Goal: Task Accomplishment & Management: Manage account settings

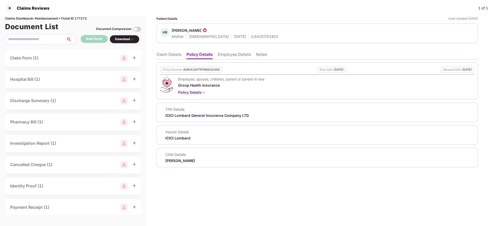
click at [223, 54] on li "Employee Details" at bounding box center [234, 55] width 33 height 7
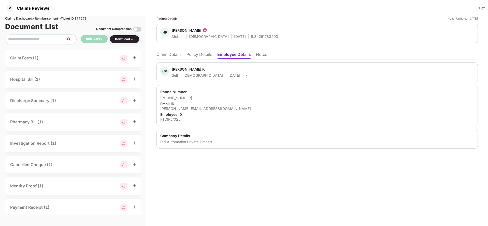
click at [208, 57] on li "Policy Details" at bounding box center [199, 55] width 26 height 7
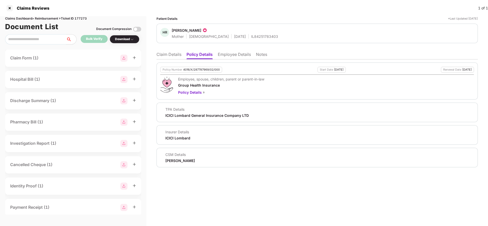
click at [175, 55] on li "Claim Details" at bounding box center [168, 55] width 25 height 7
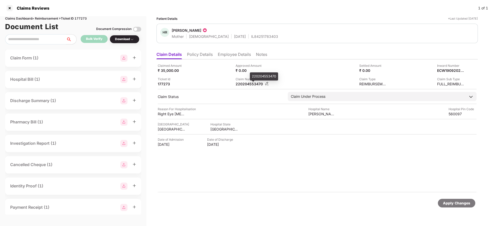
click at [245, 85] on div "220204553470" at bounding box center [249, 84] width 28 height 5
copy div "220204553470"
click at [104, 57] on div "IR Query Document - 1 (1) Uploaded" at bounding box center [73, 58] width 126 height 7
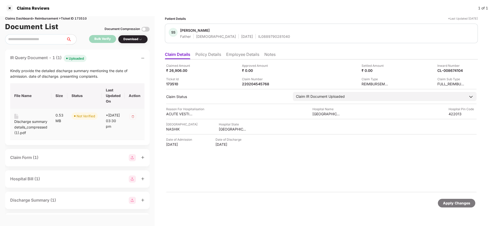
click at [23, 122] on div "Discharge summary details_compressed (1).pdf" at bounding box center [30, 127] width 33 height 17
click at [279, 175] on div "Claimed Amount ₹ 26,906.00 Approved Amount ₹ 0.00 Settled Amount ₹ 0.00 Inward …" at bounding box center [321, 126] width 313 height 133
click at [262, 83] on div "220204545768" at bounding box center [256, 84] width 28 height 5
copy div "220204545768"
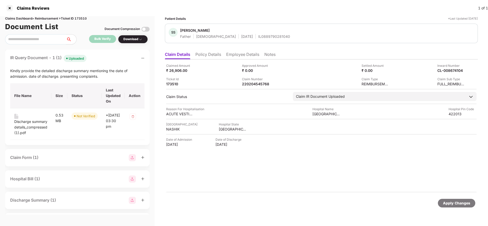
click at [258, 36] on div "IL0889790281040" at bounding box center [274, 36] width 32 height 5
copy div "IL0889790281040"
click at [252, 85] on div "220204545768" at bounding box center [256, 84] width 28 height 5
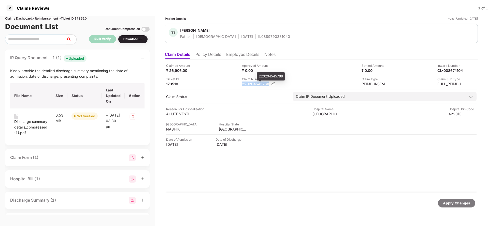
copy div "220204545768"
click at [258, 36] on div "IL0889790281040" at bounding box center [274, 36] width 32 height 5
copy div "IL0889790281040"
click at [192, 29] on div "Sunil S Pardeshi" at bounding box center [195, 30] width 30 height 5
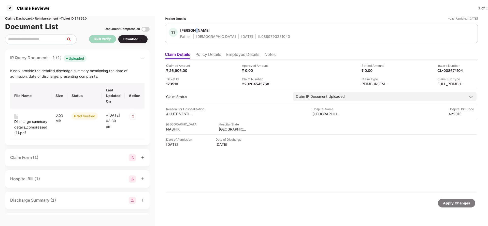
click at [192, 29] on div "Sunil S Pardeshi" at bounding box center [195, 30] width 30 height 5
copy span "Sunil S Pardeshi"
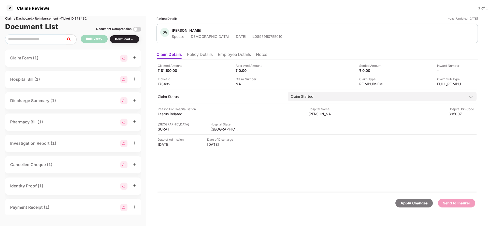
click at [205, 57] on li "Policy Details" at bounding box center [200, 55] width 26 height 7
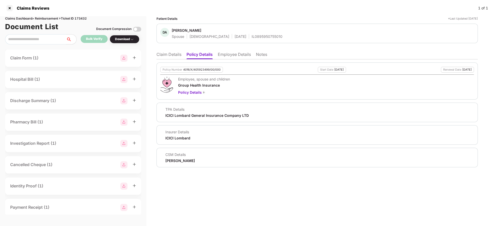
click at [237, 53] on li "Employee Details" at bounding box center [234, 55] width 33 height 7
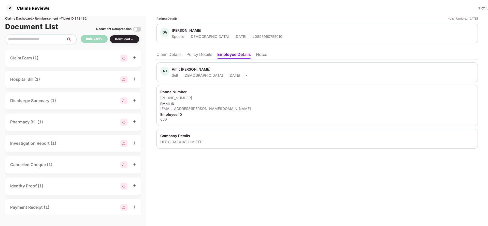
click at [204, 53] on li "Policy Details" at bounding box center [199, 55] width 26 height 7
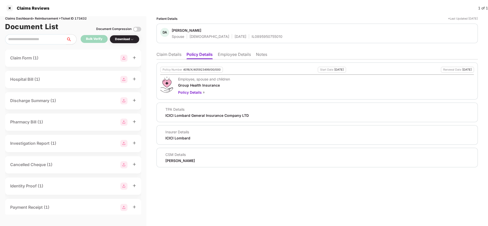
click at [170, 52] on li "Claim Details" at bounding box center [168, 55] width 25 height 7
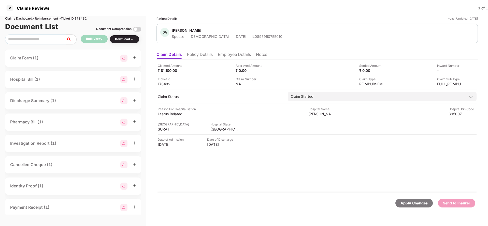
click at [200, 56] on li "Policy Details" at bounding box center [200, 55] width 26 height 7
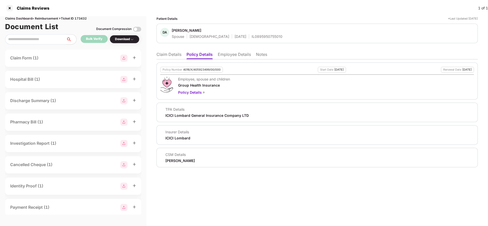
click at [195, 72] on div "Policy Number 4016/X/405923499/00/000" at bounding box center [191, 70] width 63 height 6
copy div "4016/X/405923499/00/000"
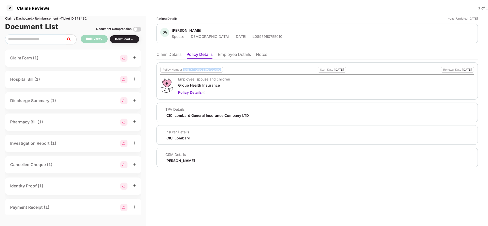
copy div "4016/X/405923499/00/000"
click at [237, 57] on li "Employee Details" at bounding box center [234, 55] width 33 height 7
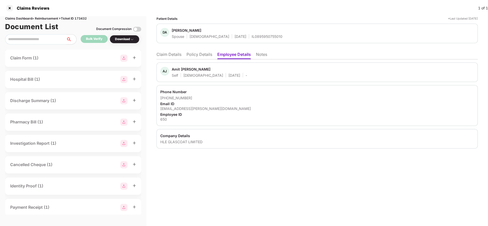
click at [176, 57] on li "Claim Details" at bounding box center [168, 55] width 25 height 7
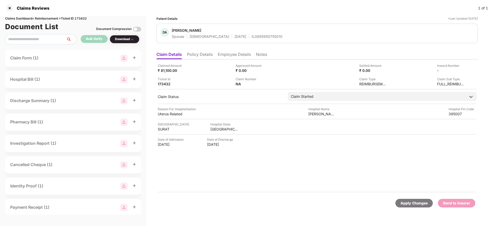
click at [408, 202] on div "Apply Changes" at bounding box center [413, 204] width 27 height 6
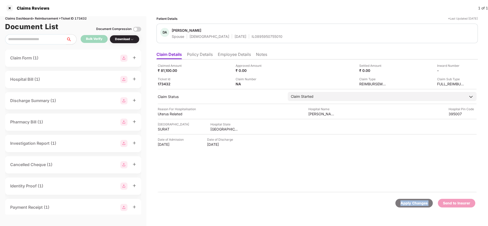
click at [408, 202] on div "Apply Changes" at bounding box center [413, 204] width 27 height 6
click at [83, 18] on div "Claims Dashboard > Reimbursement > Ticket ID 173432" at bounding box center [73, 18] width 136 height 5
copy div "173432"
click at [419, 201] on div "Apply Changes" at bounding box center [413, 204] width 27 height 6
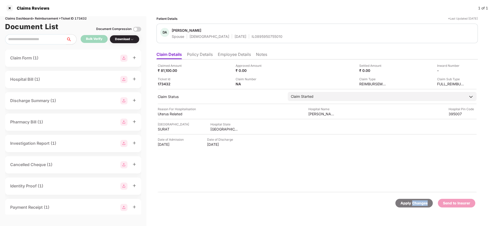
click at [419, 201] on div "Apply Changes" at bounding box center [413, 204] width 27 height 6
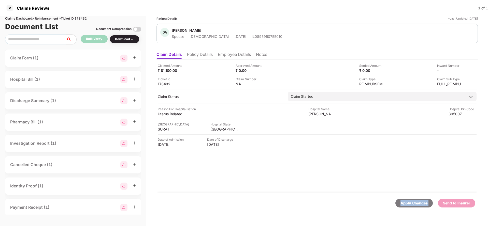
click at [413, 202] on div "Apply Changes" at bounding box center [413, 204] width 27 height 6
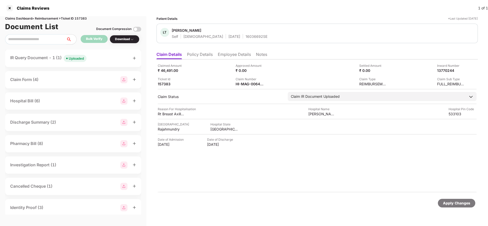
click at [81, 55] on div "IR Query Document - 1 (1) Uploaded" at bounding box center [48, 58] width 76 height 7
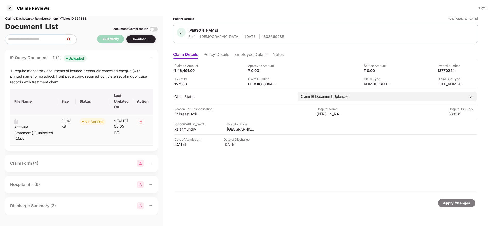
click at [25, 130] on div "Account Statement[1]_unlocked (1).pdf" at bounding box center [33, 133] width 39 height 17
click at [264, 84] on div "HI-MAG-006457916(0)" at bounding box center [262, 84] width 28 height 5
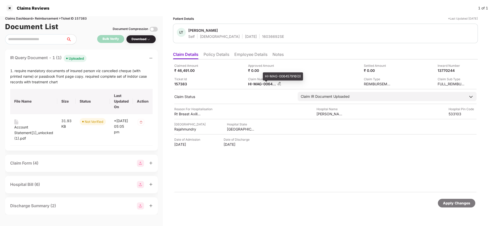
copy div
click at [262, 37] on div "16036692SE" at bounding box center [273, 36] width 22 height 5
copy div "16036692SE"
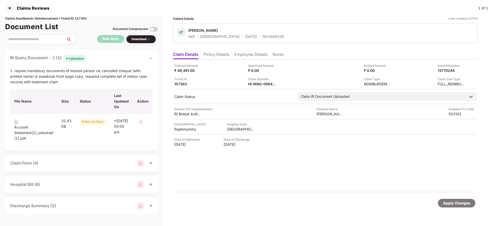
click at [247, 55] on li "Employee Details" at bounding box center [250, 55] width 33 height 7
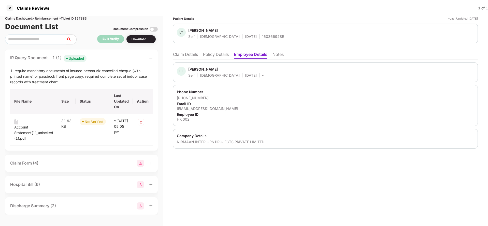
click at [194, 108] on div "lakshmi.talupuri.dummy+donotnotify@aertsen.in" at bounding box center [325, 108] width 297 height 5
click at [190, 51] on ul "Claim Details Policy Details Employee Details Notes" at bounding box center [325, 54] width 305 height 10
click at [182, 55] on li "Claim Details" at bounding box center [185, 55] width 25 height 7
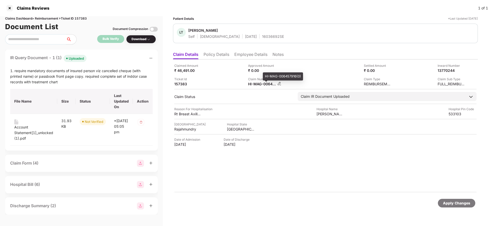
click at [259, 84] on div "HI-MAG-006457916(0)" at bounding box center [262, 84] width 28 height 5
copy div
click at [265, 35] on div "LT Lakshmi Talupuri Self Female 01 Jan 1988 16036692SE" at bounding box center [325, 33] width 297 height 11
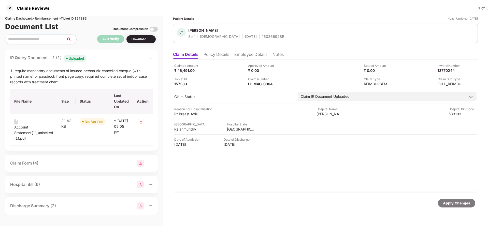
click at [265, 35] on div "LT Lakshmi Talupuri Self Female 01 Jan 1988 16036692SE" at bounding box center [325, 33] width 297 height 11
click at [262, 35] on div "16036692SE" at bounding box center [273, 36] width 22 height 5
copy div "16036692SE"
click at [446, 201] on div "Apply Changes" at bounding box center [456, 204] width 27 height 6
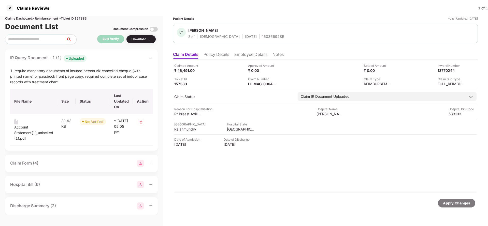
click at [81, 16] on div "Claims Reviews 1 of 1" at bounding box center [244, 8] width 488 height 16
click at [85, 20] on div "Claims Dashboard > Reimbursement > Ticket ID 157383" at bounding box center [81, 18] width 153 height 5
copy div "157383"
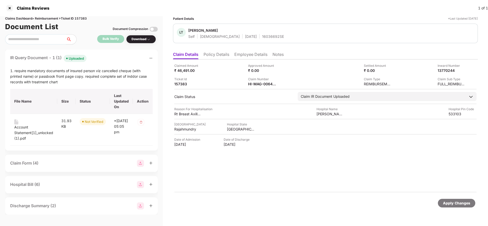
click at [456, 201] on div "Apply Changes" at bounding box center [456, 204] width 27 height 6
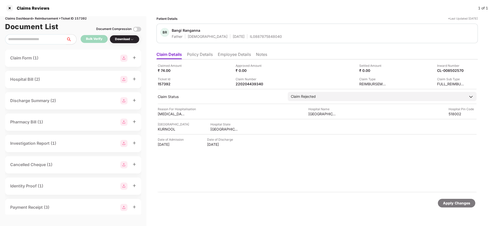
click at [201, 55] on li "Policy Details" at bounding box center [200, 55] width 26 height 7
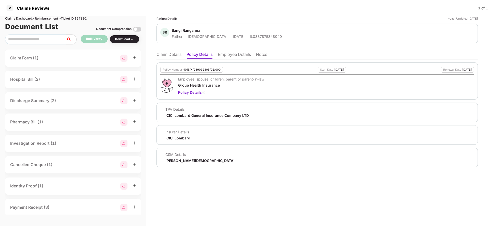
click at [228, 58] on li "Employee Details" at bounding box center [234, 55] width 33 height 7
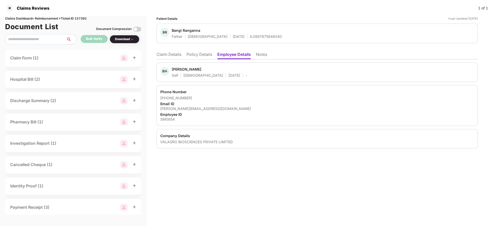
click at [173, 55] on li "Claim Details" at bounding box center [168, 55] width 25 height 7
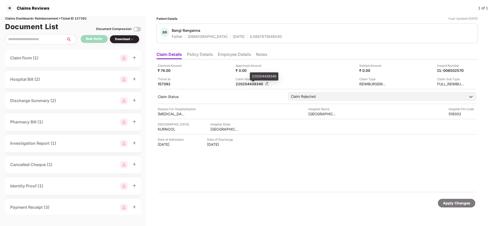
click at [245, 86] on div "220204439340" at bounding box center [249, 84] width 28 height 5
copy div "220204439340"
click at [250, 37] on div "IL0887875848040" at bounding box center [266, 36] width 32 height 5
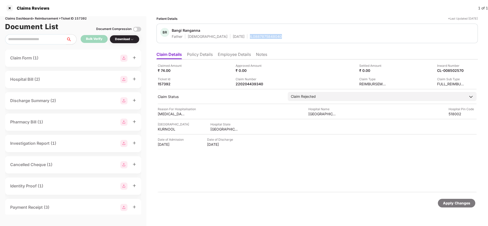
click at [250, 37] on div "IL0887875848040" at bounding box center [266, 36] width 32 height 5
copy div "IL0887875848040"
click at [452, 202] on div "Apply Changes" at bounding box center [456, 204] width 27 height 6
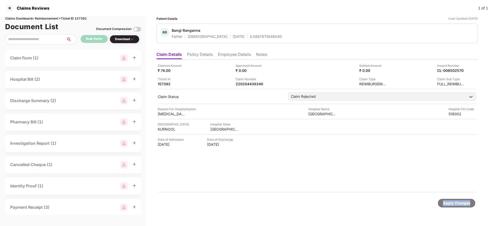
click at [452, 202] on div "Apply Changes" at bounding box center [456, 204] width 27 height 6
click at [83, 17] on div "Claims Dashboard > Reimbursement > Ticket ID 157392" at bounding box center [73, 18] width 136 height 5
copy div "157392"
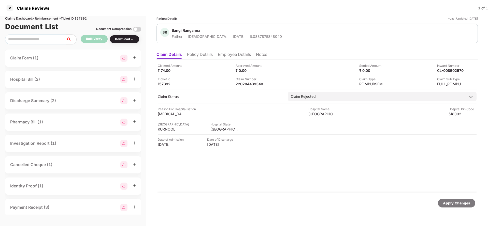
click at [458, 205] on div "Apply Changes" at bounding box center [456, 204] width 27 height 6
click at [252, 85] on div "220204453003" at bounding box center [249, 84] width 28 height 5
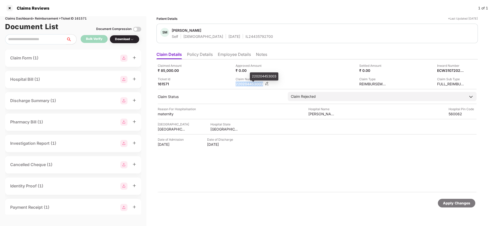
click at [252, 85] on div "220204453003" at bounding box center [249, 84] width 28 height 5
copy div
click at [248, 35] on div "IL24435792700" at bounding box center [258, 36] width 27 height 5
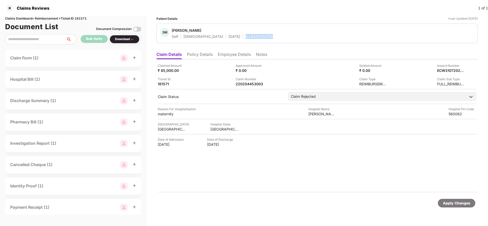
click at [248, 35] on div "IL24435792700" at bounding box center [258, 36] width 27 height 5
copy div "IL24435792700"
click at [455, 203] on div "Apply Changes" at bounding box center [456, 204] width 27 height 6
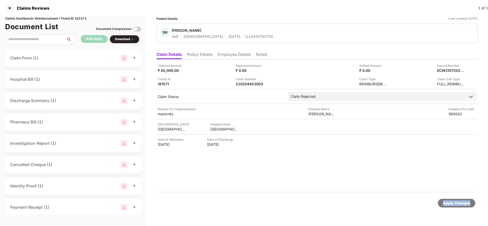
click at [455, 203] on div "Apply Changes" at bounding box center [456, 204] width 27 height 6
click at [82, 18] on div "Claims Dashboard > Reimbursement > Ticket ID 161571" at bounding box center [73, 18] width 136 height 5
copy div "161571"
click at [458, 202] on div "Apply Changes" at bounding box center [456, 204] width 27 height 6
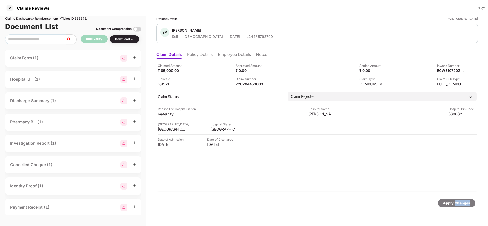
click at [458, 202] on div "Apply Changes" at bounding box center [456, 204] width 27 height 6
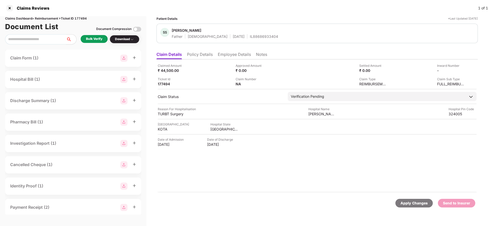
click at [214, 55] on ul "Claim Details Policy Details Employee Details Notes" at bounding box center [316, 54] width 321 height 10
click at [208, 54] on li "Policy Details" at bounding box center [200, 55] width 26 height 7
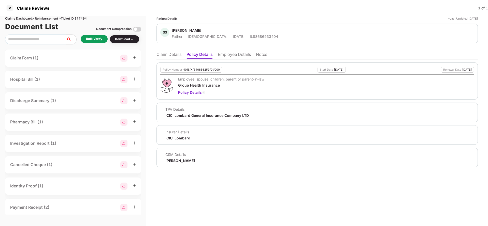
click at [200, 69] on div "4016/X/340856253/01/000" at bounding box center [201, 69] width 37 height 3
copy div "4016/X/340856253/01/000"
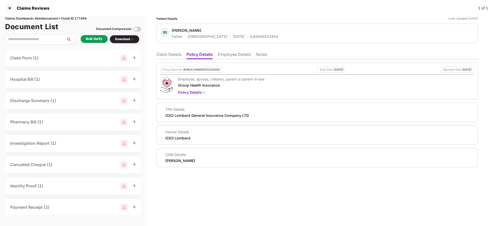
click at [250, 36] on div "IL88686933404" at bounding box center [264, 36] width 28 height 5
copy div "IL88686933404"
click at [233, 56] on li "Employee Details" at bounding box center [234, 55] width 33 height 7
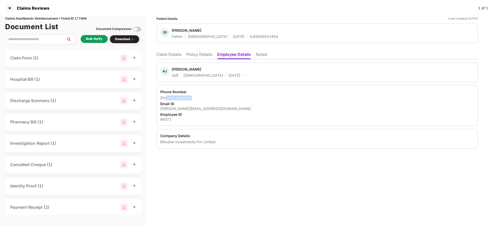
drag, startPoint x: 167, startPoint y: 97, endPoint x: 206, endPoint y: 99, distance: 39.0
click at [206, 99] on div "[PHONE_NUMBER]" at bounding box center [317, 98] width 314 height 5
copy div "8619053284"
click at [157, 55] on li "Claim Details" at bounding box center [168, 55] width 25 height 7
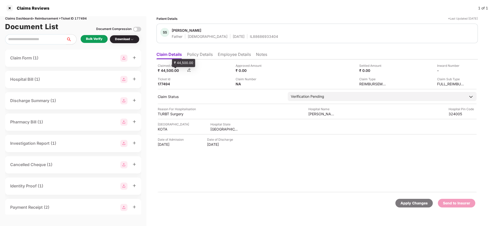
click at [168, 69] on div "₹ 44,500.00" at bounding box center [172, 70] width 28 height 5
copy div "44,500"
click at [321, 111] on div "Hospital Name" at bounding box center [322, 109] width 28 height 5
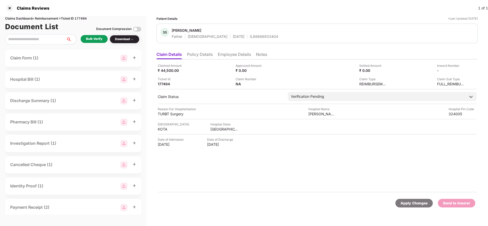
click at [314, 118] on div "Claimed Amount ₹ 44,500.00 Approved Amount ₹ 0.00 Settled Amount ₹ 0.00 Inward …" at bounding box center [316, 126] width 321 height 133
click at [322, 115] on div "[PERSON_NAME][GEOGRAPHIC_DATA]" at bounding box center [322, 114] width 28 height 5
copy div "[PERSON_NAME][GEOGRAPHIC_DATA]"
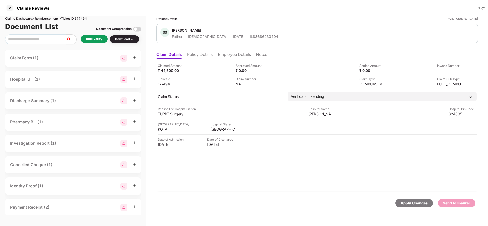
click at [92, 39] on div "Bulk Verify" at bounding box center [94, 39] width 16 height 5
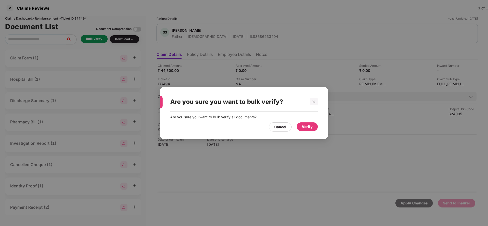
click at [310, 126] on div "Verify" at bounding box center [307, 127] width 11 height 6
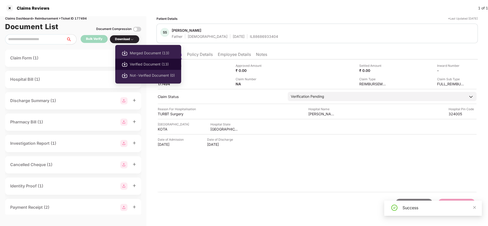
click at [141, 64] on span "Verified Document (13)" at bounding box center [152, 65] width 45 height 6
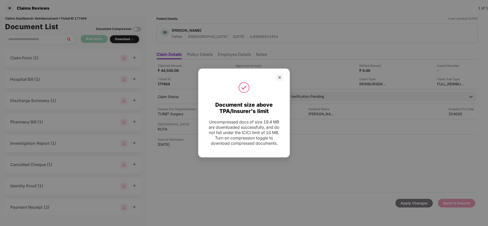
click at [275, 74] on div at bounding box center [243, 78] width 79 height 8
drag, startPoint x: 279, startPoint y: 78, endPoint x: 317, endPoint y: 58, distance: 42.7
click at [279, 78] on icon "close" at bounding box center [279, 77] width 3 height 3
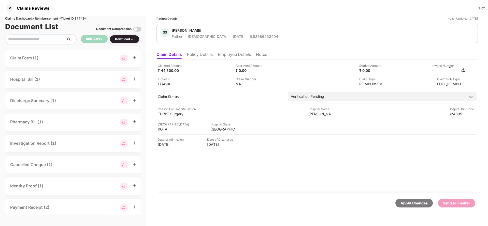
click at [464, 71] on img at bounding box center [463, 70] width 4 height 4
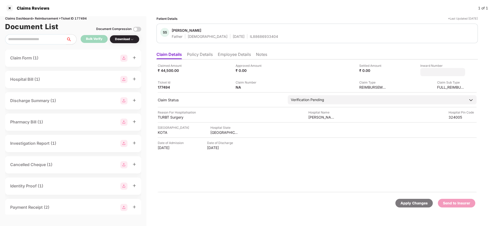
type input "**********"
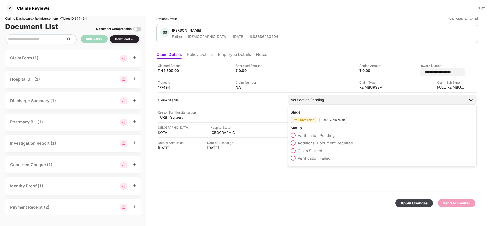
click at [324, 97] on div "Verification Pending" at bounding box center [307, 100] width 33 height 6
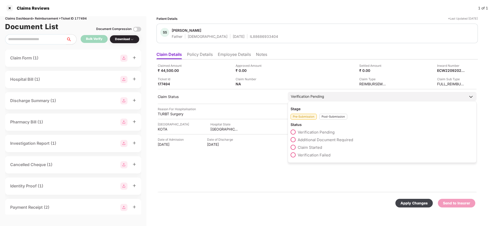
click at [329, 116] on div "Post-Submission" at bounding box center [333, 117] width 28 height 6
click at [314, 138] on span "Claim Under Process" at bounding box center [317, 140] width 38 height 5
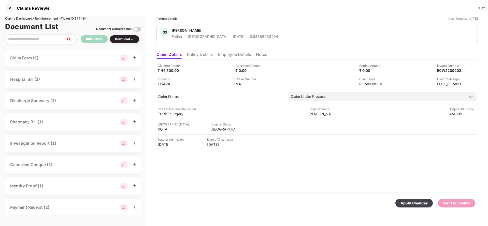
click at [411, 200] on div "Apply Changes" at bounding box center [413, 203] width 37 height 9
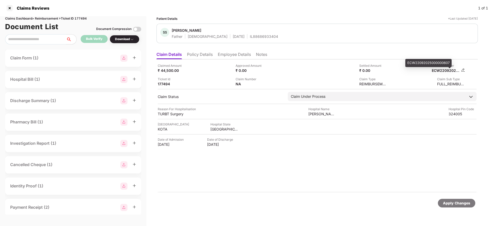
click at [440, 69] on div "ECW22092025000000607" at bounding box center [446, 70] width 28 height 5
copy div "ECW22092025000000607"
click at [242, 34] on span "[PERSON_NAME]" at bounding box center [225, 31] width 106 height 6
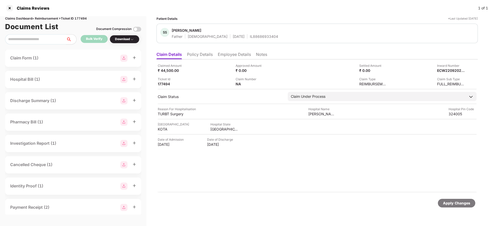
click at [242, 34] on span "[PERSON_NAME]" at bounding box center [225, 31] width 106 height 6
click at [250, 36] on div "IL88686933404" at bounding box center [264, 36] width 28 height 5
copy div "IL88686933404"
click at [467, 206] on div "Apply Changes" at bounding box center [456, 203] width 37 height 9
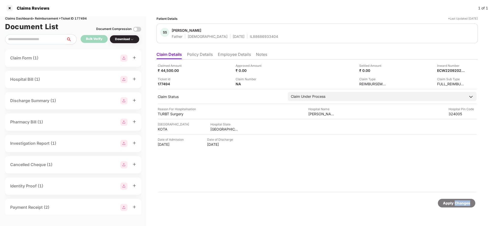
click at [467, 206] on div "Apply Changes" at bounding box center [456, 203] width 37 height 9
click at [81, 19] on div "Claims Dashboard > Reimbursement > Ticket ID 177494" at bounding box center [73, 18] width 136 height 5
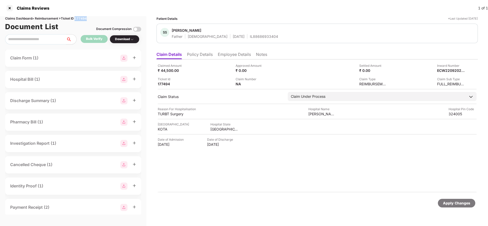
copy div "177494"
click at [449, 205] on div "Apply Changes" at bounding box center [456, 204] width 27 height 6
